Goal: Information Seeking & Learning: Learn about a topic

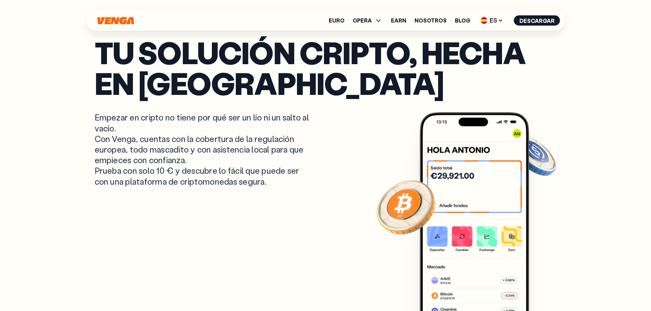
click at [439, 20] on link "Nosotros" at bounding box center [430, 20] width 32 height 5
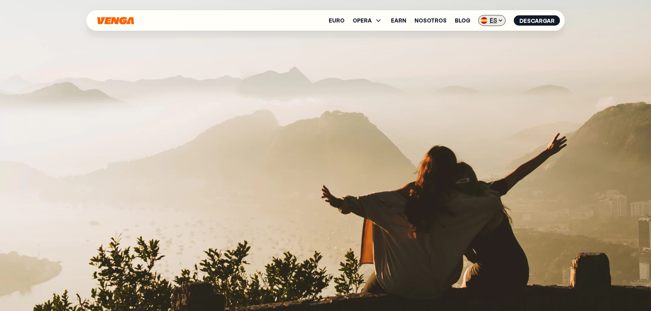
click at [494, 23] on span "ES" at bounding box center [491, 20] width 27 height 11
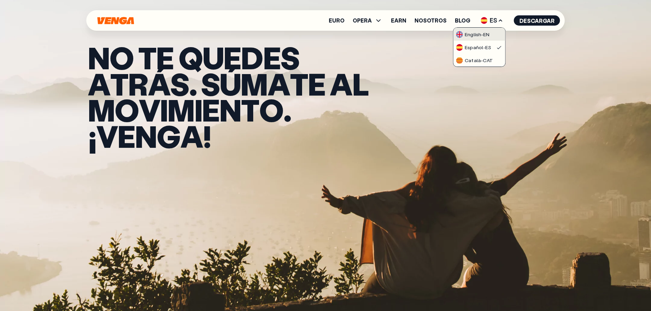
click at [493, 34] on link "English - EN" at bounding box center [479, 34] width 52 height 13
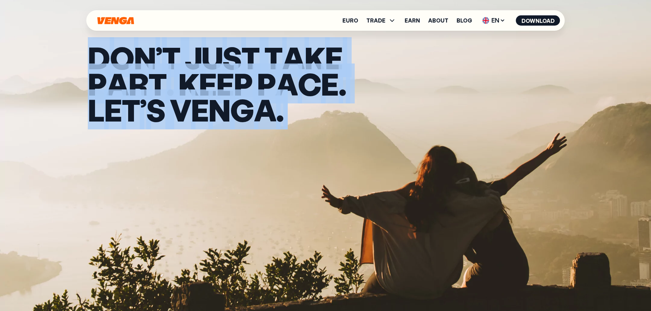
drag, startPoint x: 94, startPoint y: 50, endPoint x: 288, endPoint y: 109, distance: 202.6
click at [290, 109] on div "D O N ’ t j u s t t a k e p a r t . K e e p p a c e . L e t ’ s v e n g a ." at bounding box center [233, 83] width 290 height 79
copy div "D O N ’ t j u s t t a k e p a r t . K e e p p a c e . L e t ’ s v e n g a ."
click at [210, 97] on span "n" at bounding box center [219, 110] width 22 height 26
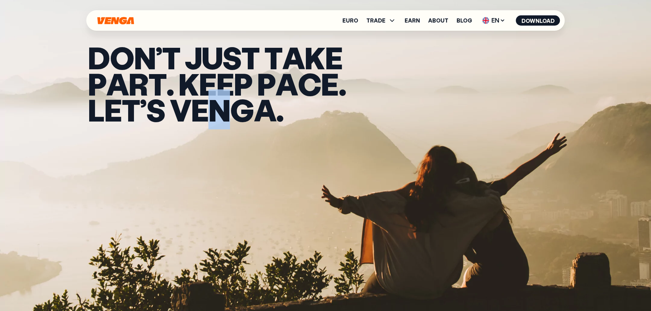
click at [210, 97] on span "n" at bounding box center [219, 110] width 22 height 26
click at [219, 111] on span "n" at bounding box center [219, 110] width 22 height 26
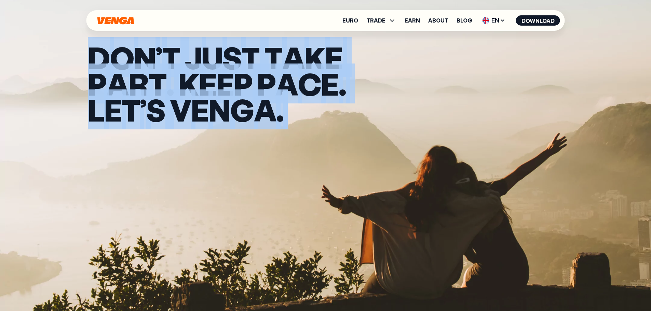
drag, startPoint x: 90, startPoint y: 54, endPoint x: 330, endPoint y: 124, distance: 249.9
click at [368, 123] on div "D O N ’ t j u s t t a k e p a r t . K e e p p a c e . L e t ’ s v e n g a ." at bounding box center [326, 83] width 492 height 167
copy div "D O N ’ t j u s t t a k e p a r t . K e e p p a c e . L e t ’ s v e n g a ."
click at [354, 22] on link "Euro" at bounding box center [350, 20] width 16 height 5
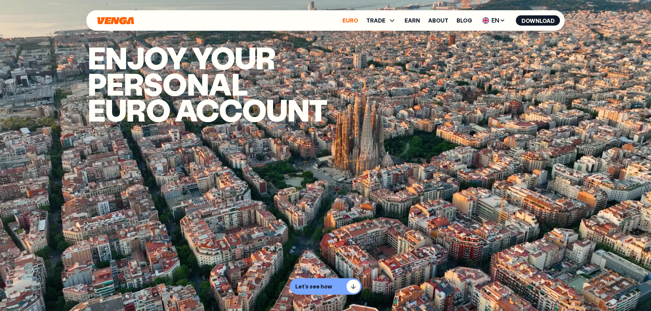
click at [357, 22] on link "Euro" at bounding box center [350, 20] width 16 height 5
click at [440, 22] on link "About" at bounding box center [438, 20] width 20 height 5
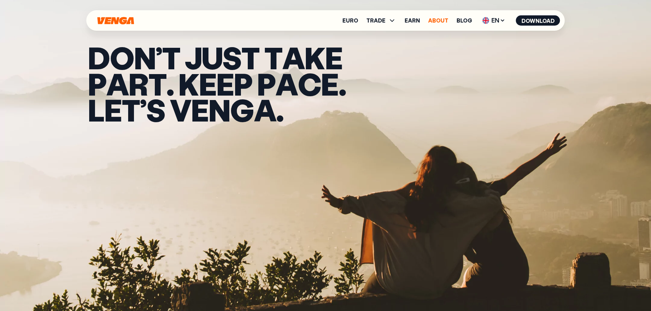
click at [445, 20] on link "About" at bounding box center [438, 20] width 20 height 5
click at [389, 16] on icon at bounding box center [392, 20] width 8 height 8
click at [353, 18] on link "Euro" at bounding box center [350, 20] width 16 height 5
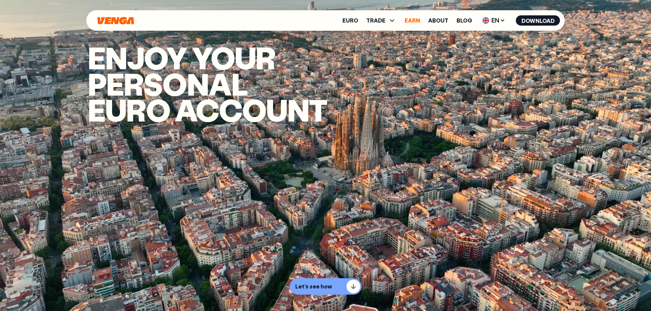
click at [412, 22] on link "Earn" at bounding box center [411, 20] width 15 height 5
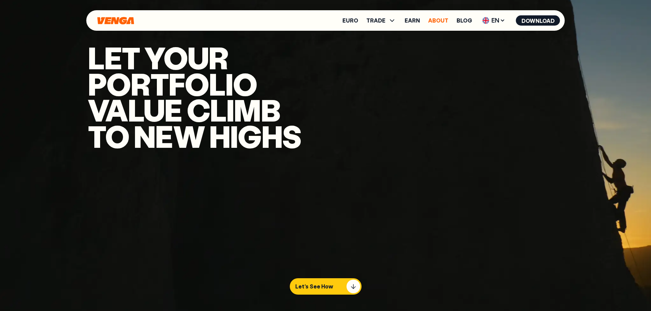
click at [429, 20] on link "About" at bounding box center [438, 20] width 20 height 5
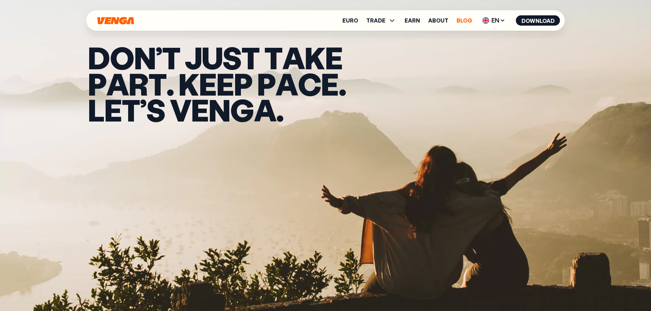
click at [465, 18] on link "Blog" at bounding box center [463, 20] width 15 height 5
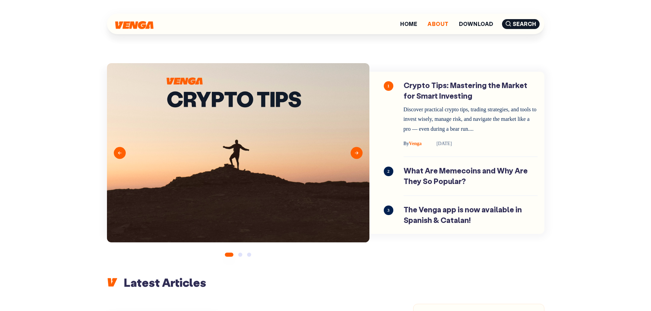
click at [430, 25] on link "About" at bounding box center [437, 23] width 21 height 5
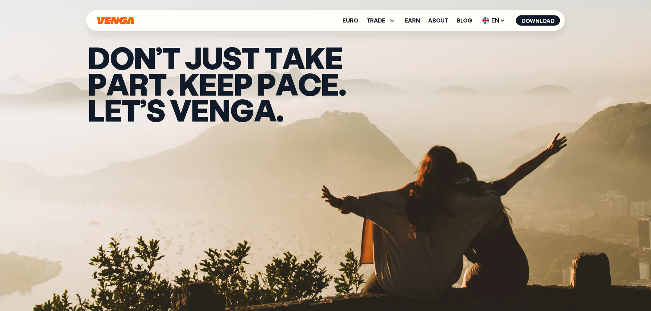
click at [116, 17] on icon "Home" at bounding box center [116, 21] width 38 height 8
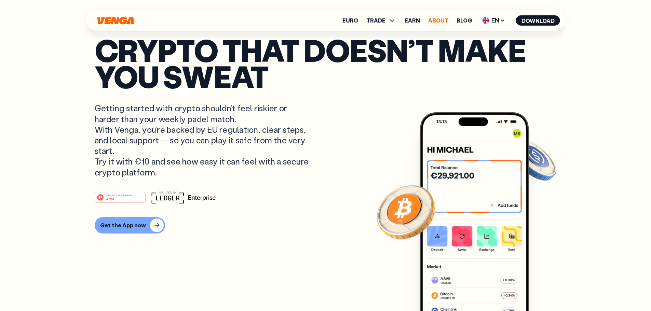
click at [439, 22] on link "About" at bounding box center [438, 20] width 20 height 5
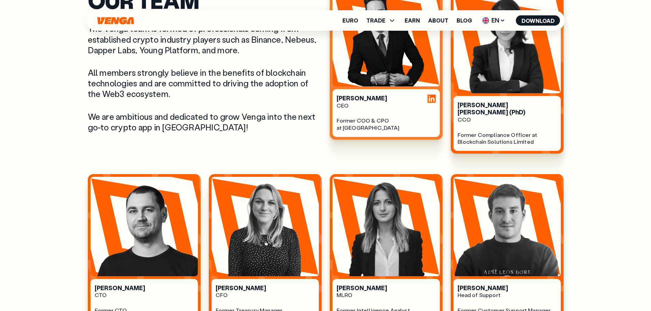
click at [380, 156] on section "Our Team The Venga team is formed of professionals coming from established cryp…" at bounding box center [325, 160] width 475 height 338
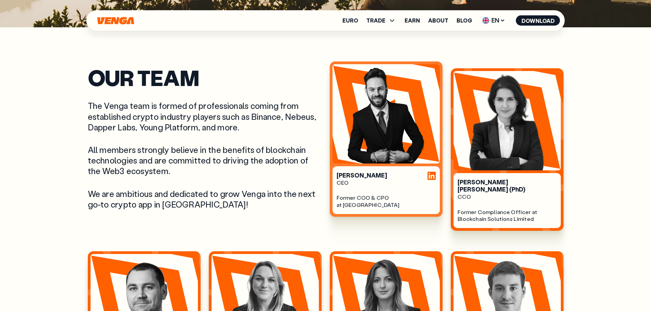
scroll to position [279, 0]
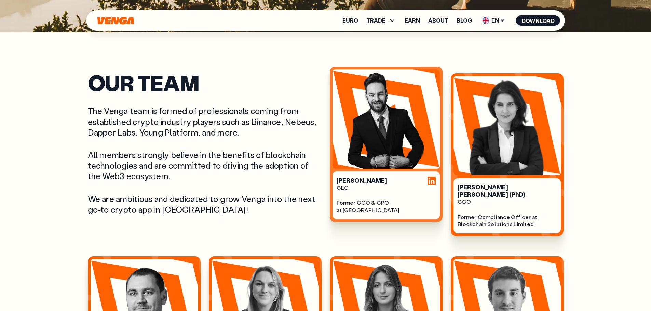
click at [389, 129] on img at bounding box center [385, 118] width 107 height 99
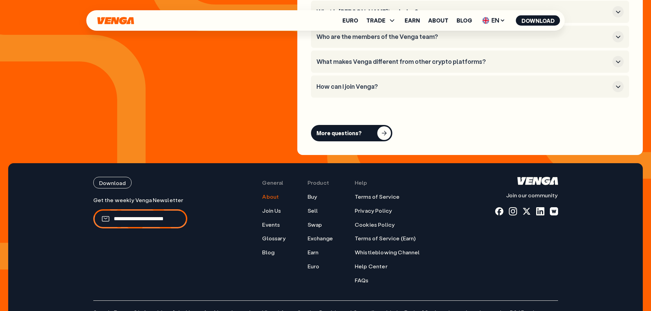
scroll to position [2732, 0]
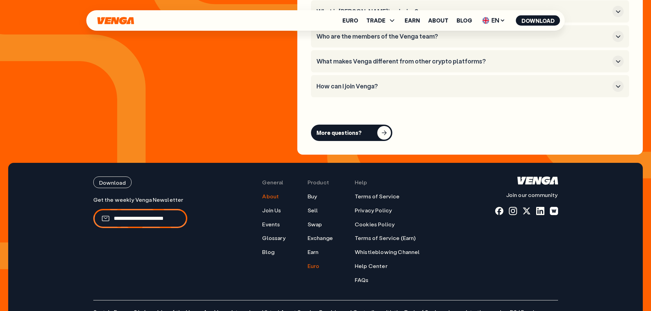
click at [314, 263] on link "Euro" at bounding box center [313, 266] width 12 height 7
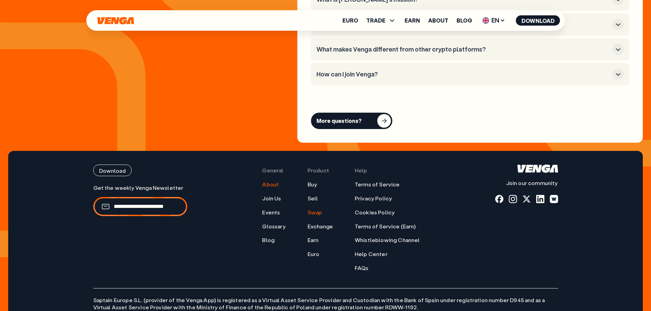
scroll to position [2699, 0]
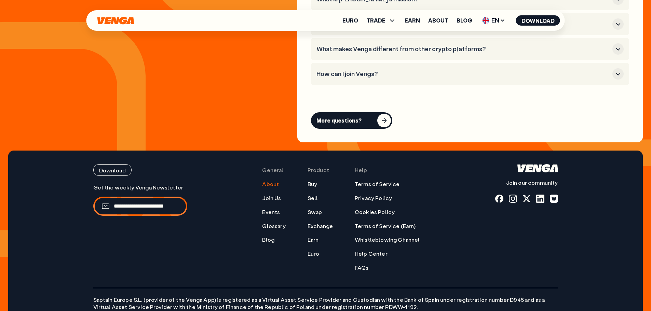
click at [278, 181] on link "About" at bounding box center [270, 184] width 17 height 7
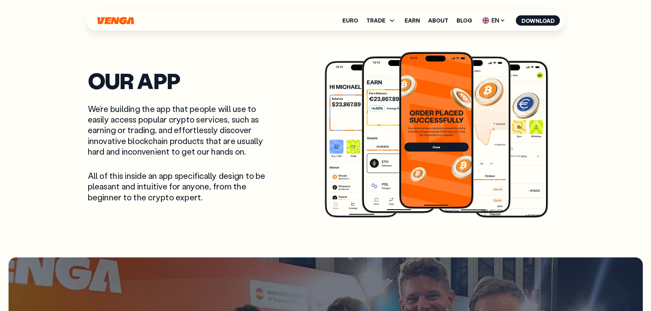
scroll to position [1298, 0]
